Goal: Task Accomplishment & Management: Use online tool/utility

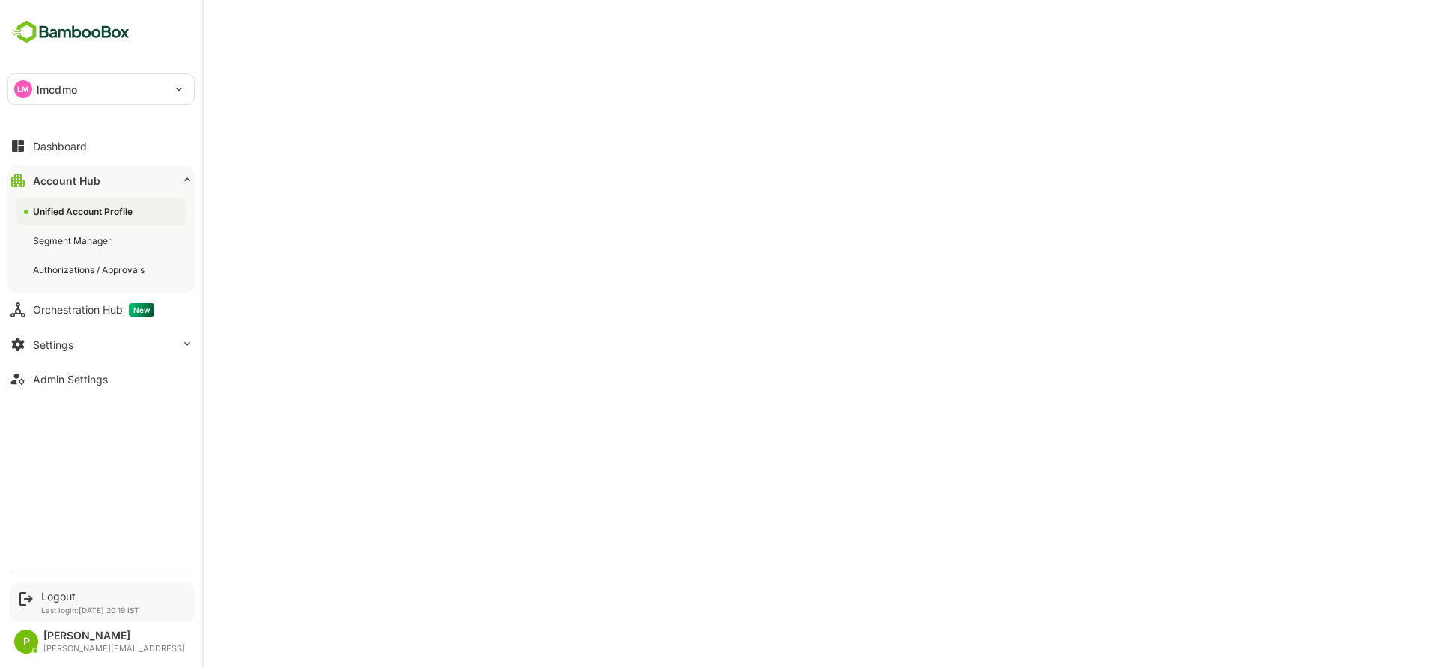
click at [70, 603] on div "Logout Last login: [DATE] 20:19 IST" at bounding box center [90, 602] width 98 height 25
click at [46, 592] on div "Logout" at bounding box center [90, 596] width 98 height 13
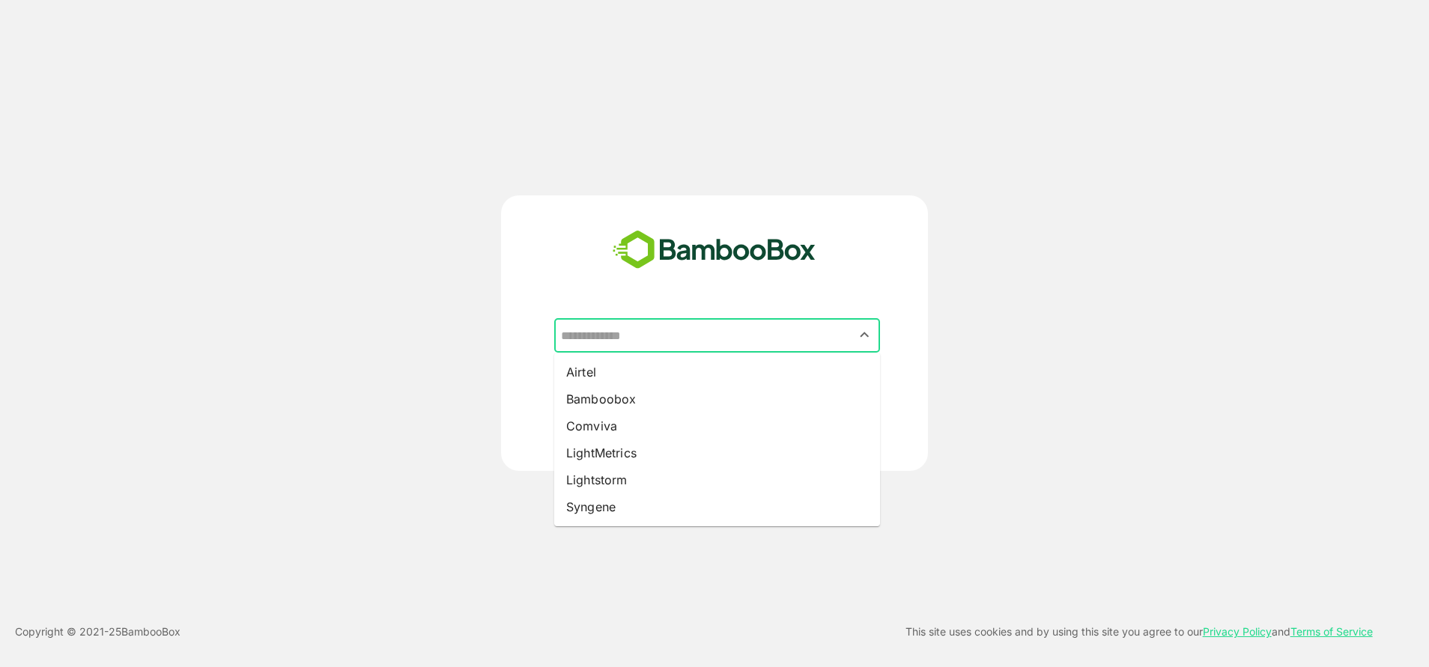
click at [637, 331] on input "text" at bounding box center [717, 335] width 320 height 28
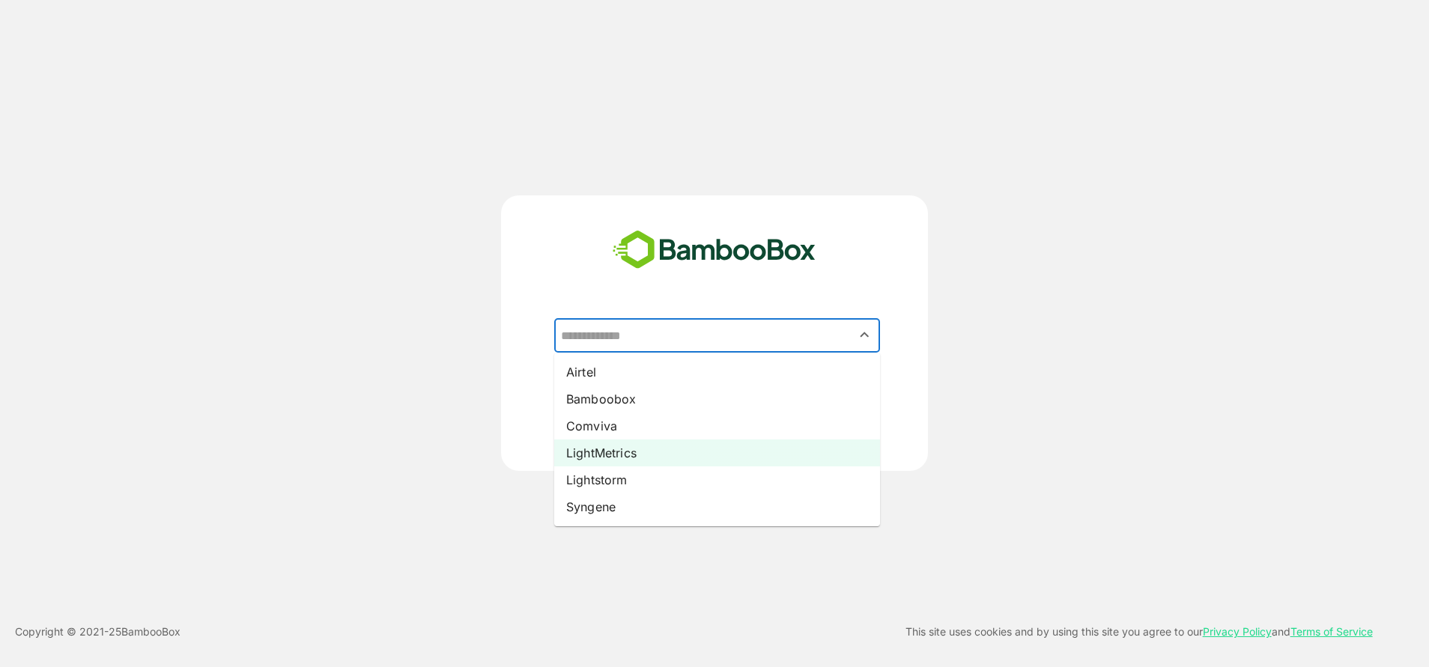
click at [628, 459] on li "LightMetrics" at bounding box center [717, 453] width 326 height 27
type input "**********"
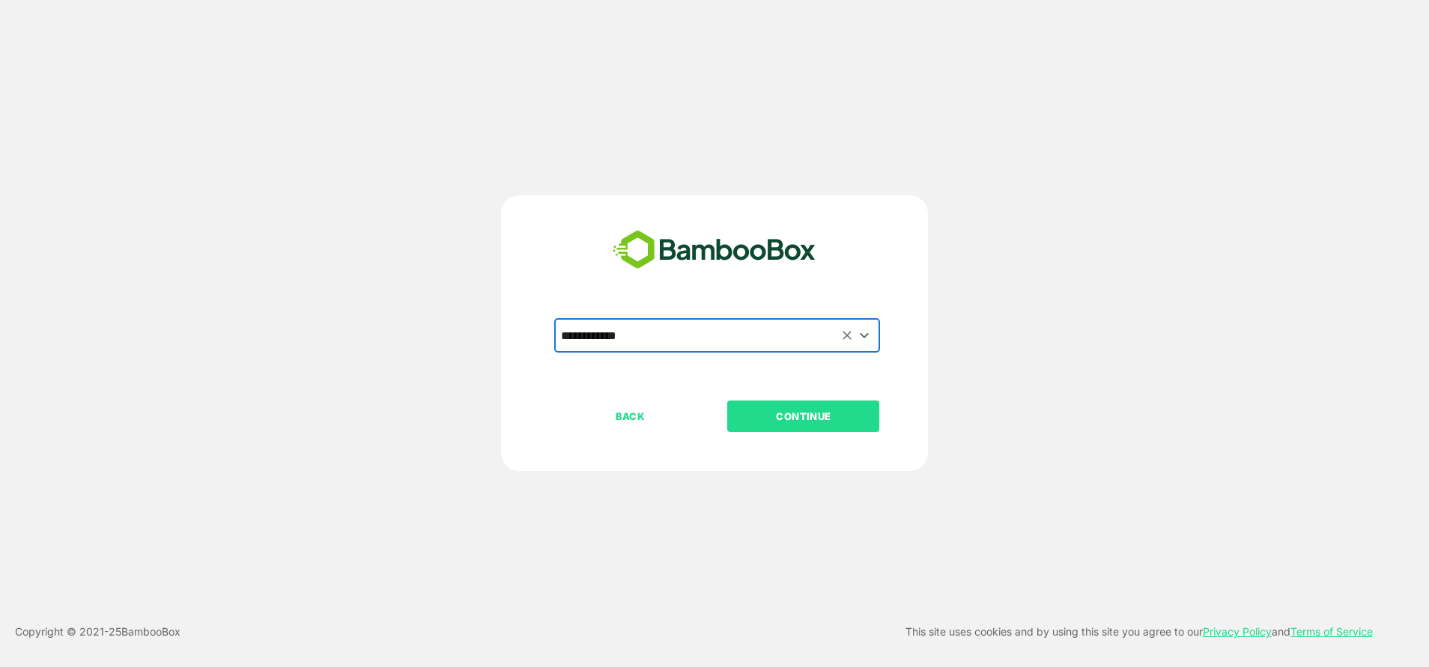
click at [755, 408] on p "CONTINUE" at bounding box center [804, 416] width 150 height 16
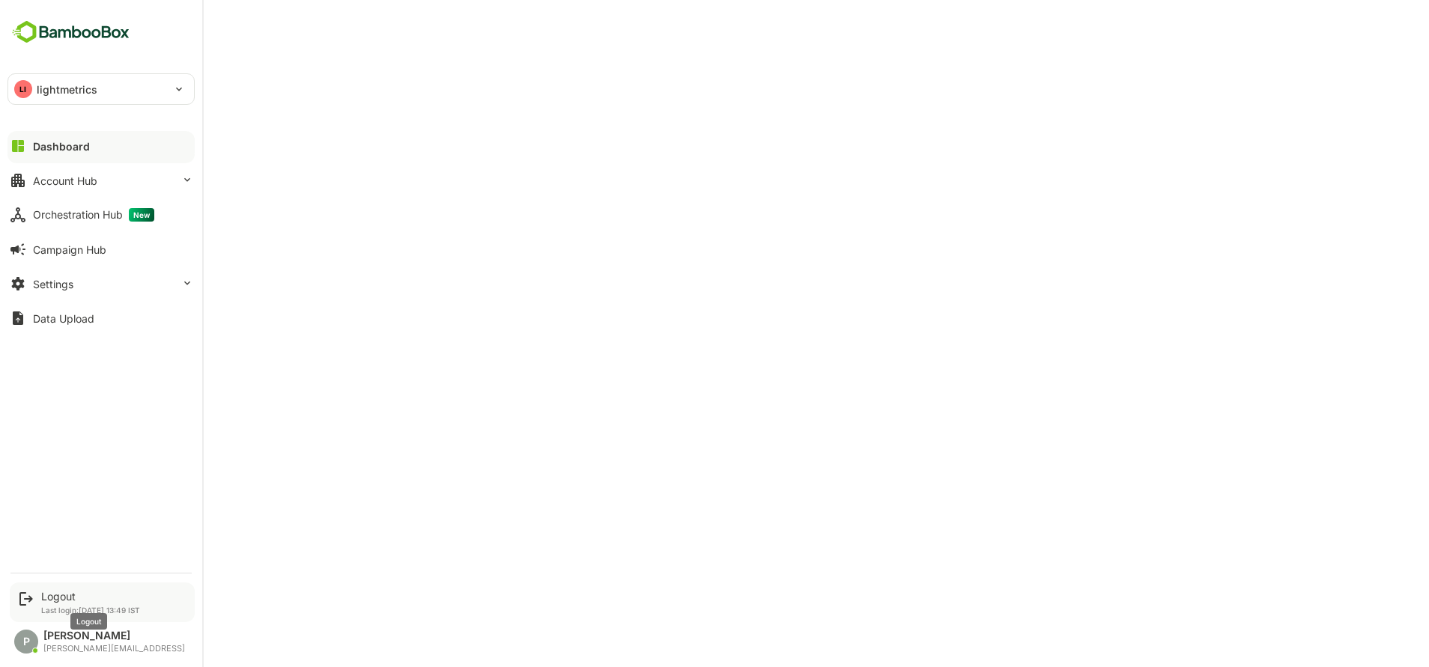
click at [70, 600] on div "Logout" at bounding box center [90, 596] width 99 height 13
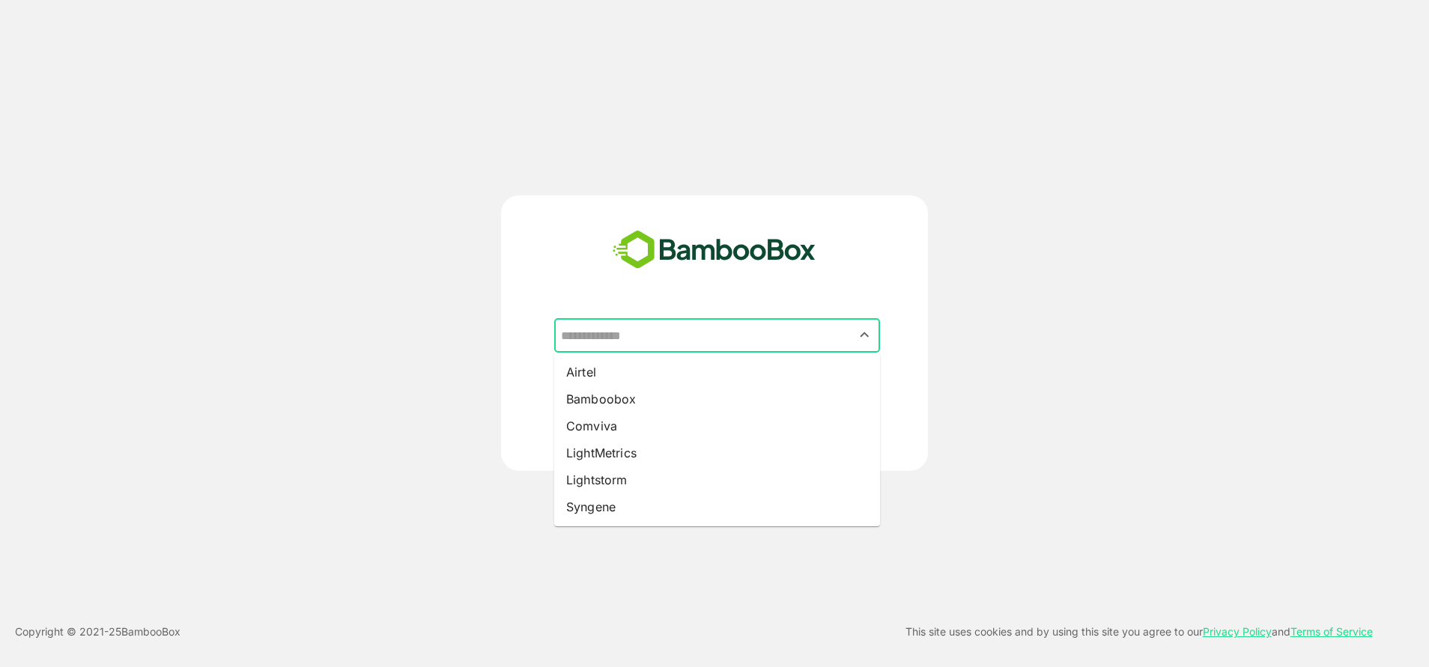
click at [622, 344] on input "text" at bounding box center [717, 335] width 320 height 28
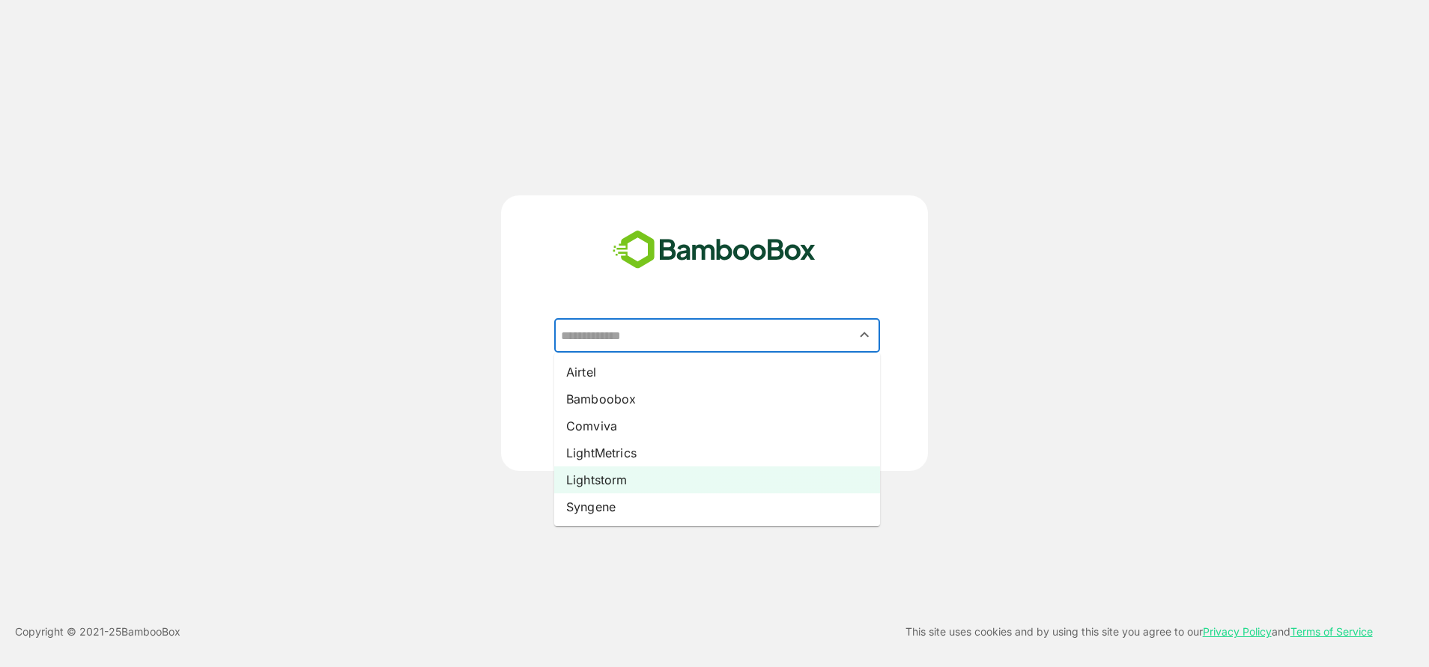
click at [616, 482] on li "Lightstorm" at bounding box center [717, 480] width 326 height 27
type input "**********"
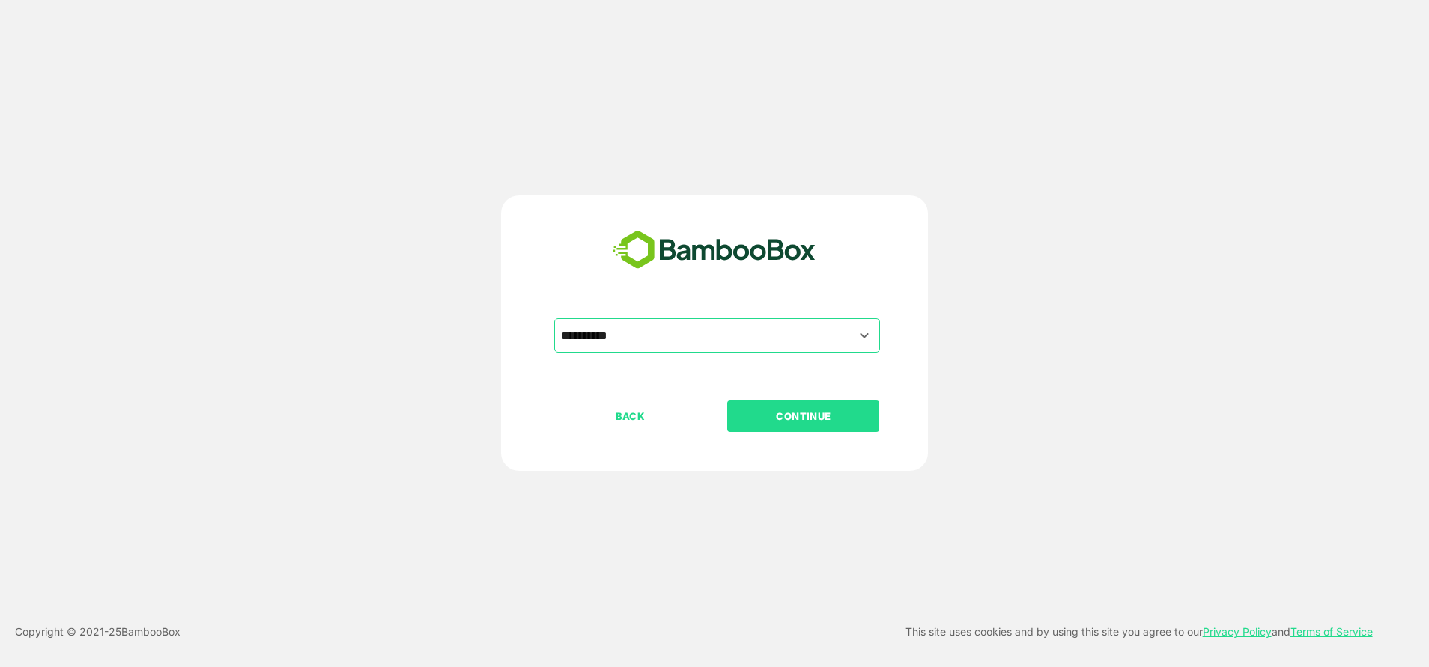
click at [784, 419] on p "CONTINUE" at bounding box center [804, 416] width 150 height 16
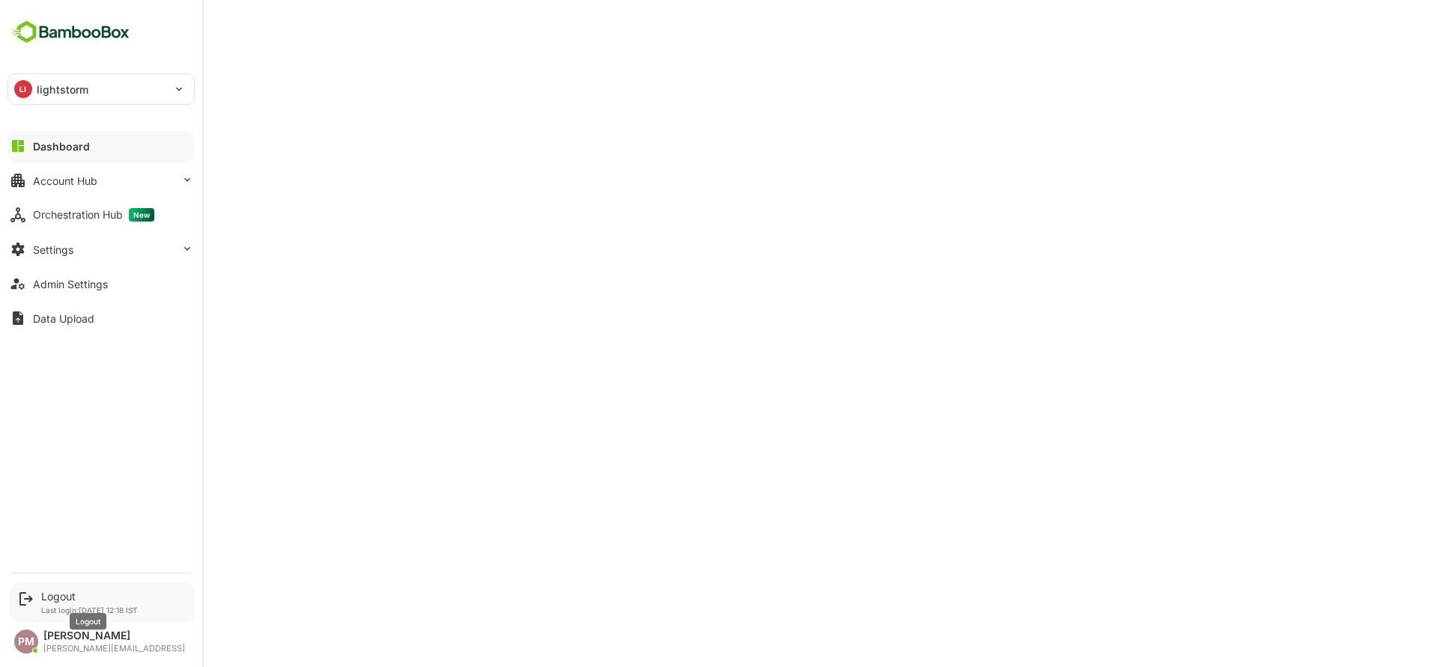
click at [51, 597] on div "Logout" at bounding box center [89, 596] width 97 height 13
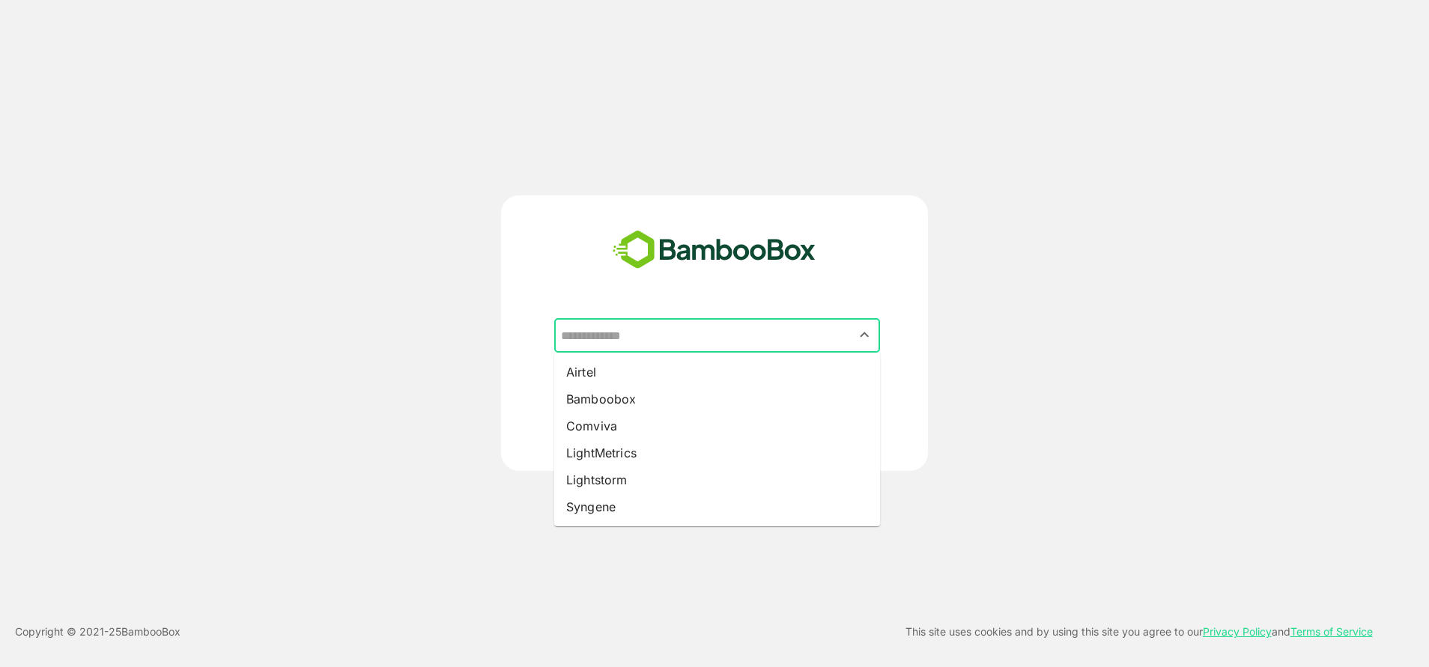
click at [642, 342] on input "text" at bounding box center [717, 335] width 320 height 28
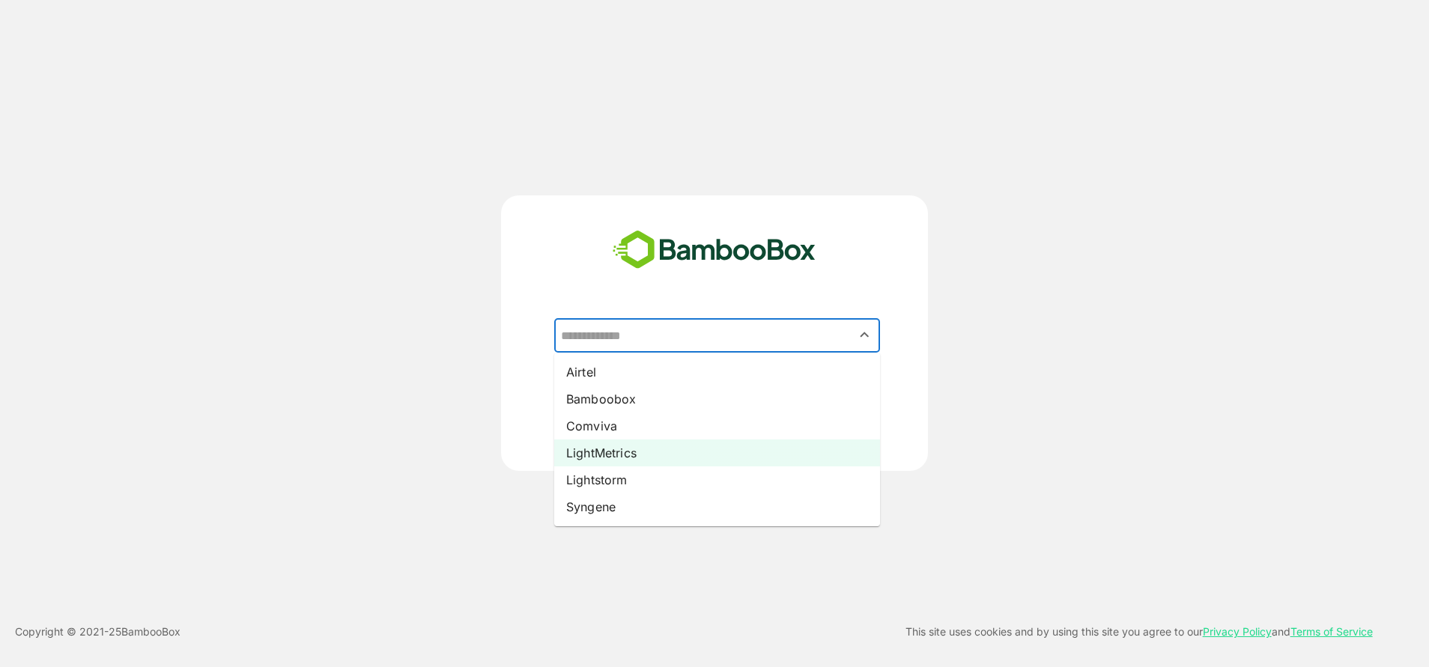
click at [609, 465] on li "LightMetrics" at bounding box center [717, 453] width 326 height 27
type input "**********"
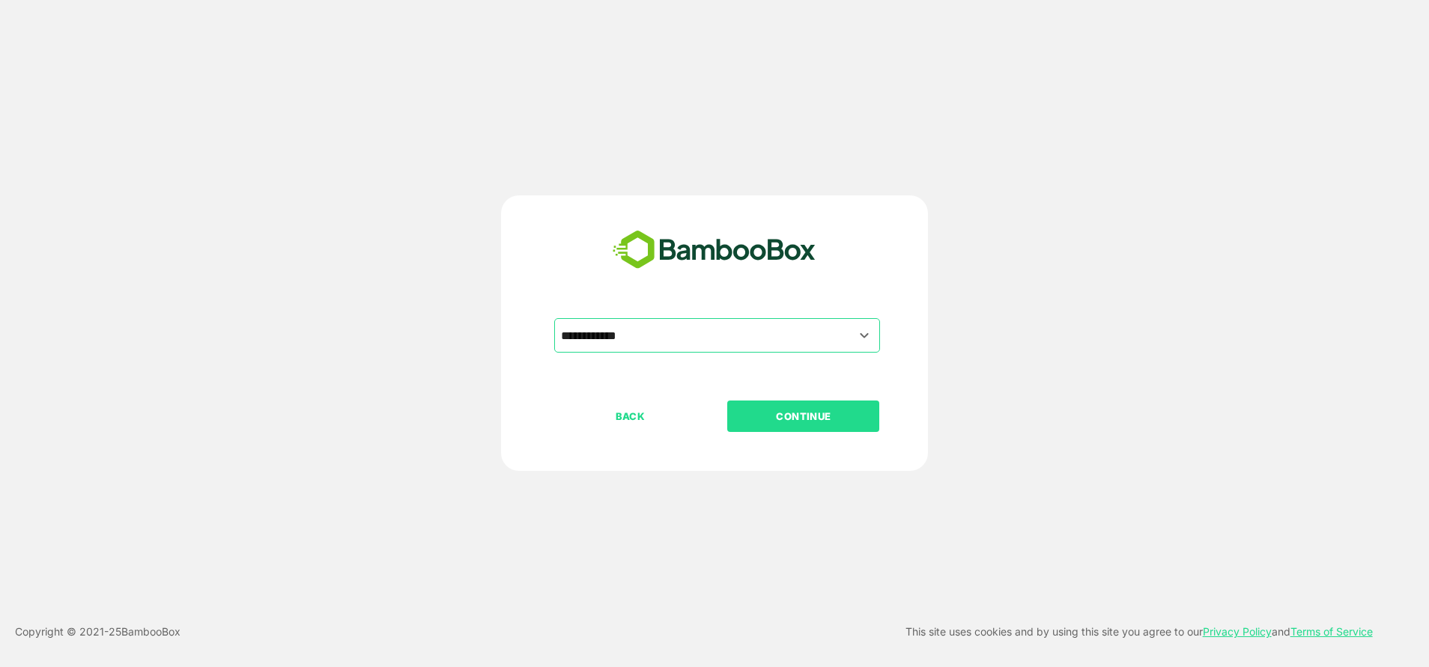
click at [786, 435] on div "BACK CONTINUE" at bounding box center [727, 464] width 347 height 127
click at [769, 425] on p "CONTINUE" at bounding box center [804, 416] width 150 height 16
